Goal: Task Accomplishment & Management: Use online tool/utility

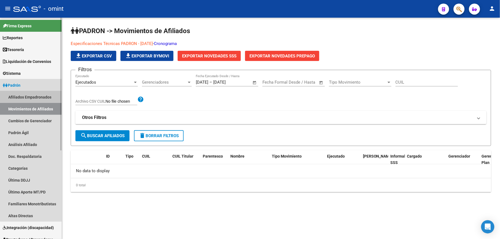
click at [39, 95] on link "Afiliados Empadronados" at bounding box center [31, 97] width 62 height 12
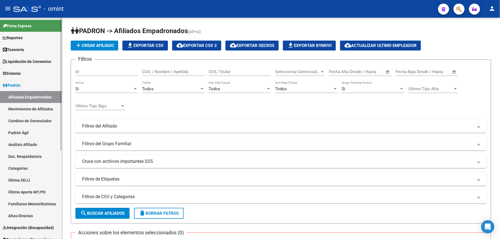
click at [38, 108] on link "Movimientos de Afiliados" at bounding box center [31, 109] width 62 height 12
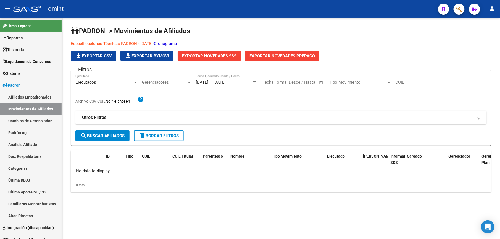
click at [216, 57] on span "Exportar Novedades SSS" at bounding box center [209, 56] width 54 height 5
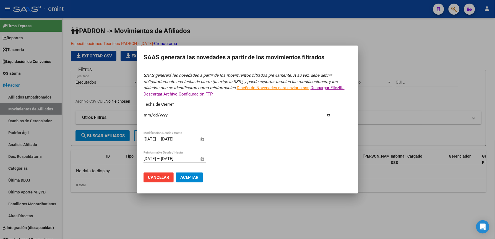
type input "[DATE]"
click at [220, 123] on div "[DATE] Ingresar fecha" at bounding box center [236, 118] width 187 height 12
click at [216, 149] on form "SAAS generará las novedades a partir de los movimientos filtrados previamente. …" at bounding box center [247, 129] width 208 height 114
click at [258, 87] on link "Diseño de Novedades para enviar a sss" at bounding box center [273, 87] width 73 height 5
click at [155, 178] on span "Cancelar" at bounding box center [158, 177] width 21 height 5
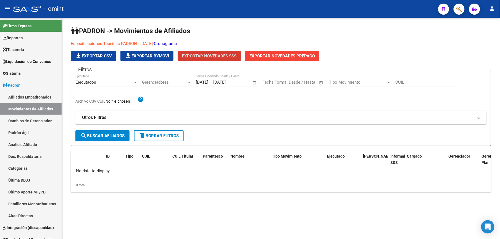
click at [228, 57] on span "Exportar Novedades SSS" at bounding box center [209, 56] width 54 height 5
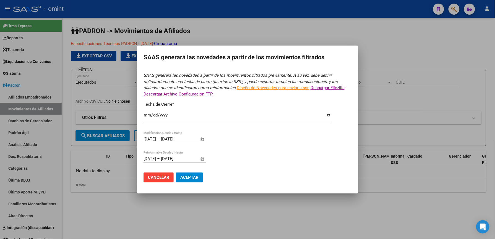
type input "[DATE]"
click at [328, 34] on div at bounding box center [247, 119] width 495 height 239
